Goal: Task Accomplishment & Management: Complete application form

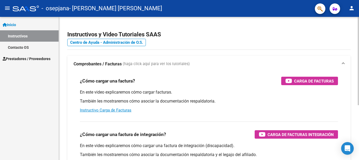
click at [103, 106] on div "En este video explicaremos cómo cargar facturas. También les mostraremos cómo a…" at bounding box center [209, 101] width 258 height 24
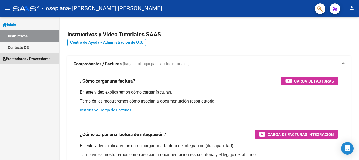
click at [20, 59] on span "Prestadores / Proveedores" at bounding box center [27, 59] width 48 height 6
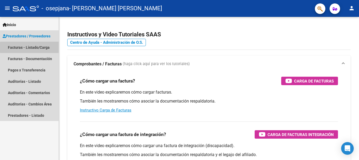
click at [43, 47] on link "Facturas - Listado/Carga" at bounding box center [29, 47] width 59 height 11
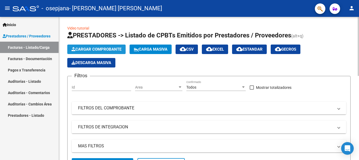
click at [112, 48] on span "Cargar Comprobante" at bounding box center [97, 49] width 50 height 5
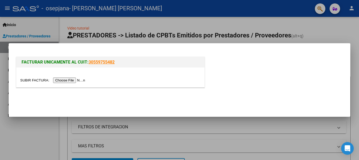
click at [70, 82] on input "file" at bounding box center [53, 80] width 67 height 6
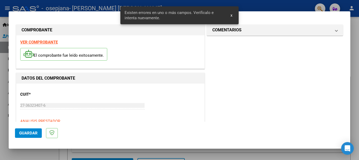
scroll to position [122, 0]
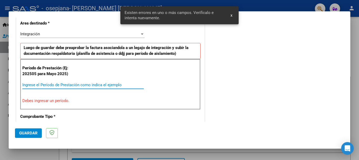
click at [77, 85] on input "Ingrese el Período de Prestación como indica el ejemplo" at bounding box center [83, 84] width 122 height 5
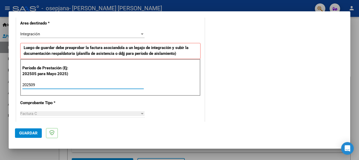
type input "202509"
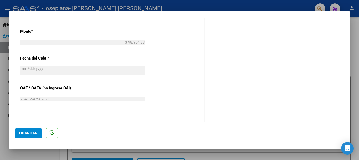
scroll to position [359, 0]
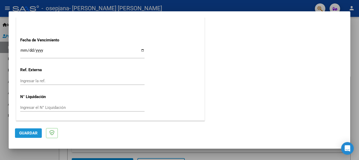
click at [26, 132] on span "Guardar" at bounding box center [28, 132] width 18 height 5
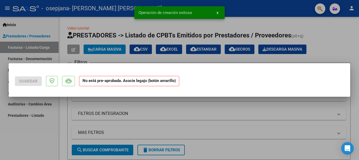
scroll to position [0, 0]
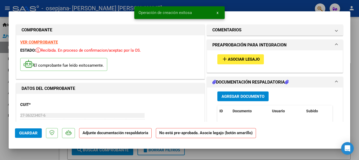
click at [248, 58] on span "Asociar Legajo" at bounding box center [244, 59] width 32 height 5
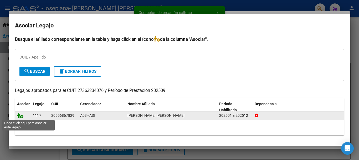
click at [21, 117] on icon at bounding box center [20, 115] width 6 height 6
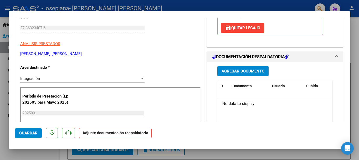
scroll to position [88, 0]
click at [249, 70] on span "Agregar Documento" at bounding box center [243, 71] width 43 height 5
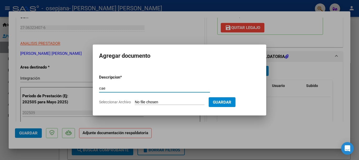
type input "cae"
click at [177, 99] on form "Descripcion * cae Escriba aquí una descripcion Seleccionar Archivo Guardar" at bounding box center [179, 89] width 161 height 38
click at [168, 102] on input "Seleccionar Archivo" at bounding box center [170, 102] width 70 height 5
click at [163, 102] on input "Seleccionar Archivo" at bounding box center [170, 102] width 70 height 5
type input "C:\fakepath\WhatsApp Image [DATE] 15.57.24.jpeg"
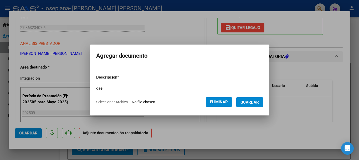
click at [228, 100] on span "Eliminar" at bounding box center [219, 101] width 18 height 5
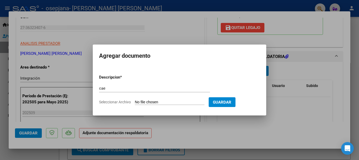
click at [154, 103] on input "Seleccionar Archivo" at bounding box center [170, 102] width 70 height 5
type input "C:\fakepath\WhatsApp Image [DATE] 15.57.24.jpeg"
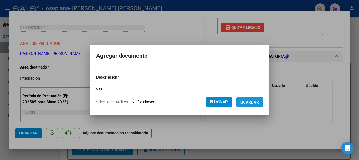
click at [259, 99] on button "Guardar" at bounding box center [249, 102] width 27 height 10
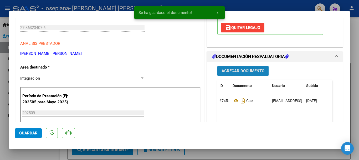
click at [252, 69] on span "Agregar Documento" at bounding box center [243, 71] width 43 height 5
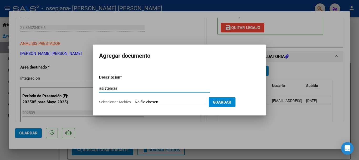
type input "asistencia"
click at [150, 101] on input "Seleccionar Archivo" at bounding box center [170, 102] width 70 height 5
type input "C:\fakepath\[PERSON_NAME] (3).pdf"
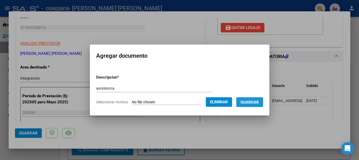
click at [259, 101] on span "Guardar" at bounding box center [250, 102] width 18 height 5
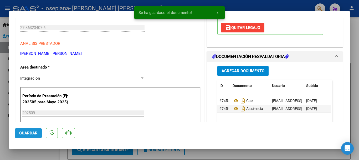
click at [31, 132] on span "Guardar" at bounding box center [28, 132] width 18 height 5
click at [1, 144] on div at bounding box center [179, 80] width 359 height 160
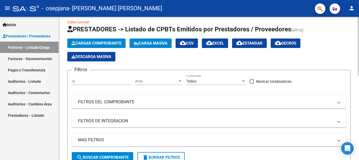
scroll to position [0, 0]
